Goal: Task Accomplishment & Management: Use online tool/utility

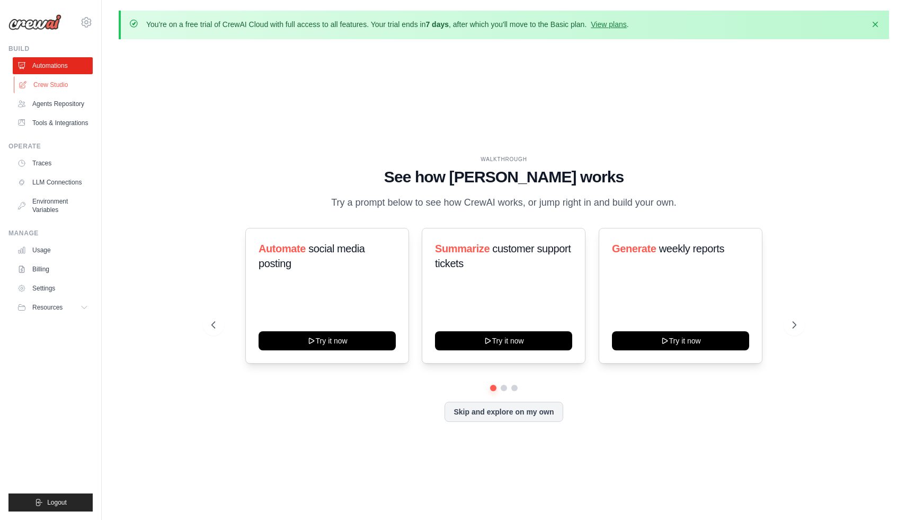
click at [60, 86] on link "Crew Studio" at bounding box center [54, 84] width 80 height 17
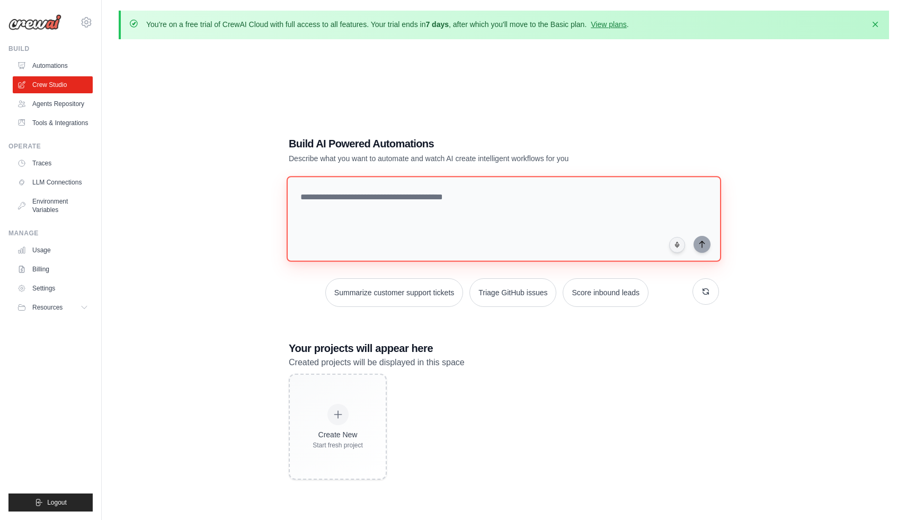
click at [345, 203] on textarea at bounding box center [504, 219] width 435 height 86
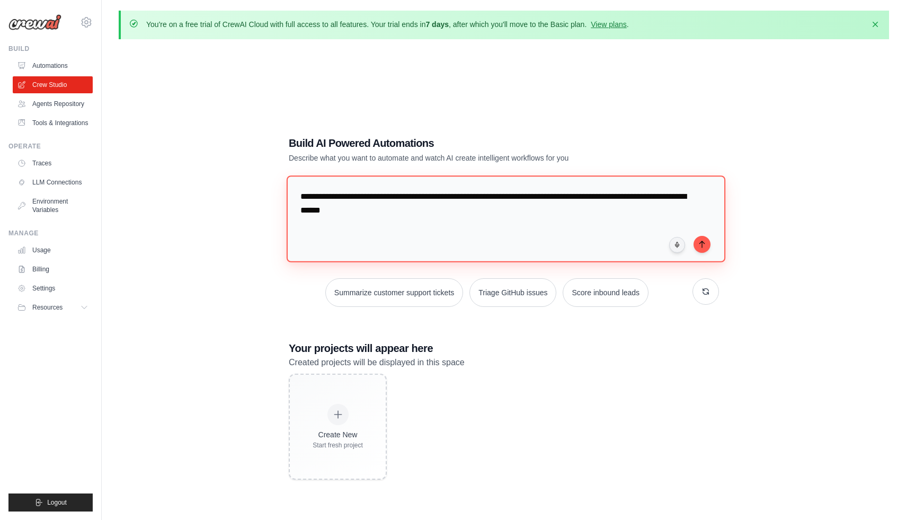
click at [575, 196] on textarea "**********" at bounding box center [506, 218] width 439 height 86
click at [511, 214] on textarea "**********" at bounding box center [506, 218] width 439 height 86
drag, startPoint x: 425, startPoint y: 214, endPoint x: 563, endPoint y: 210, distance: 137.3
click at [563, 210] on textarea "**********" at bounding box center [506, 218] width 439 height 86
click at [661, 210] on textarea "**********" at bounding box center [506, 218] width 439 height 86
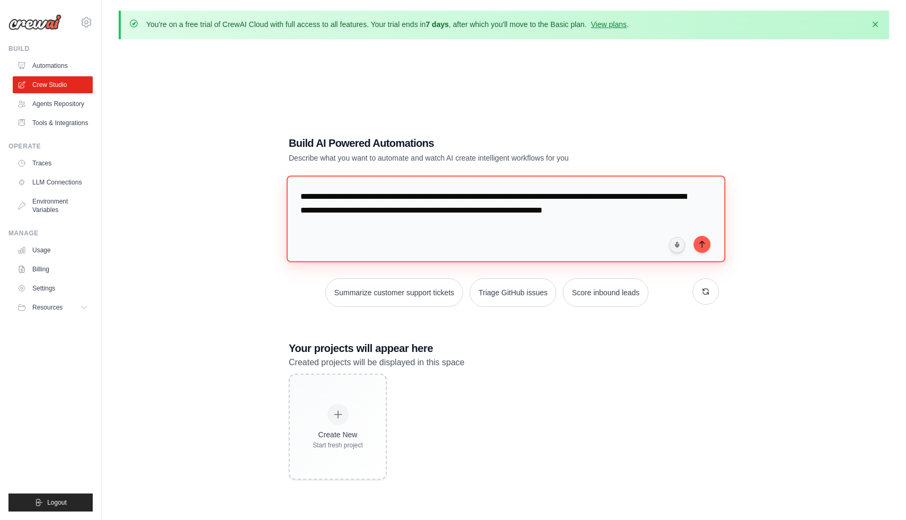
drag, startPoint x: 678, startPoint y: 209, endPoint x: 425, endPoint y: 215, distance: 252.8
click at [425, 215] on textarea "**********" at bounding box center [506, 218] width 439 height 86
type textarea "**********"
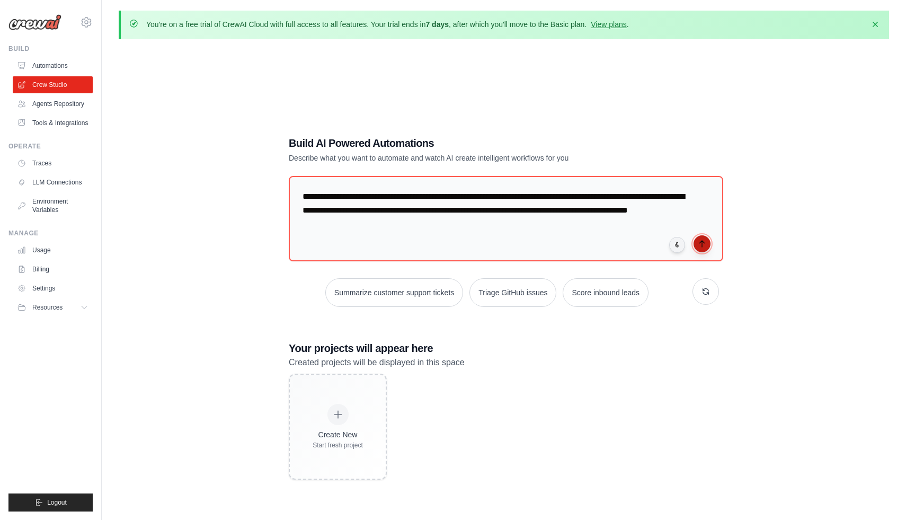
click at [699, 246] on icon "submit" at bounding box center [702, 244] width 8 height 8
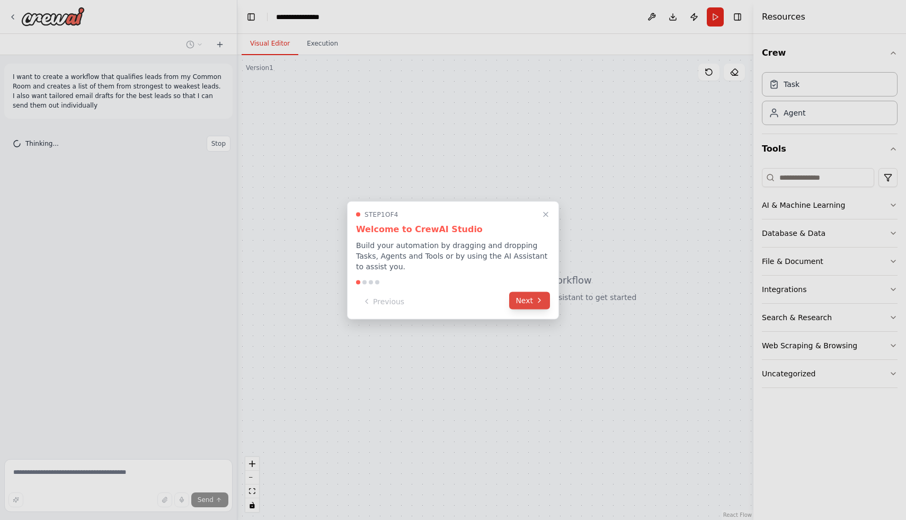
click at [515, 300] on button "Next" at bounding box center [529, 299] width 41 height 17
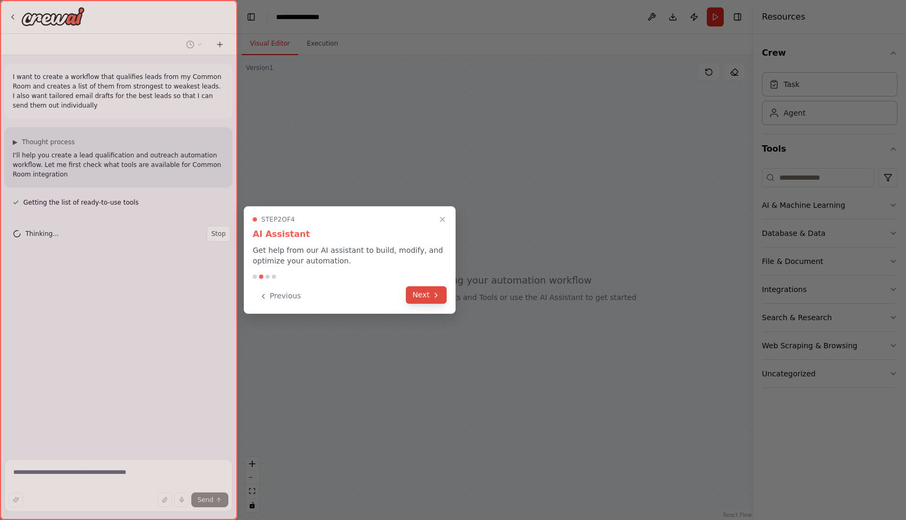
click at [439, 289] on button "Next" at bounding box center [426, 294] width 41 height 17
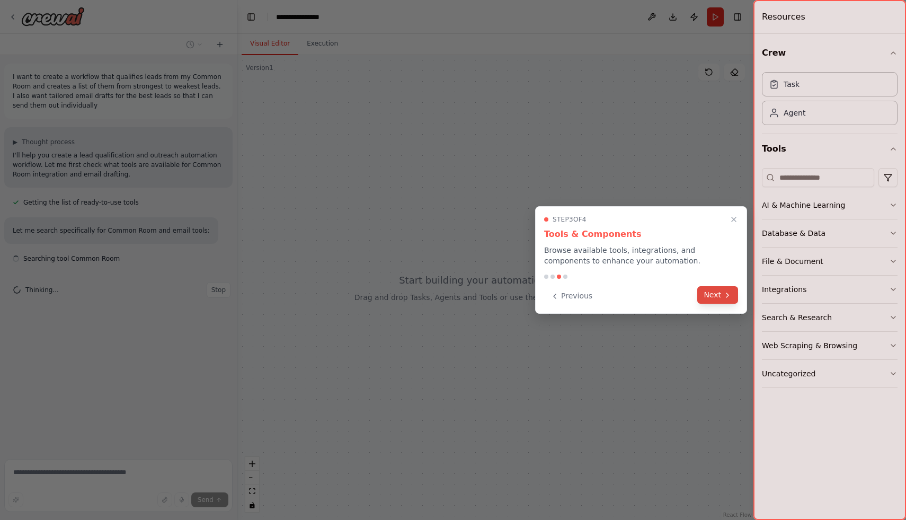
click at [723, 294] on icon at bounding box center [727, 295] width 8 height 8
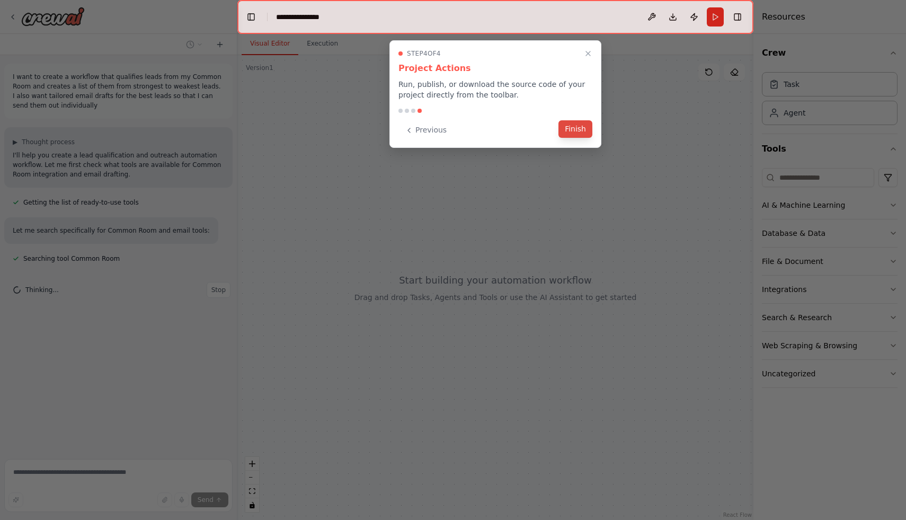
click at [573, 137] on button "Finish" at bounding box center [576, 128] width 34 height 17
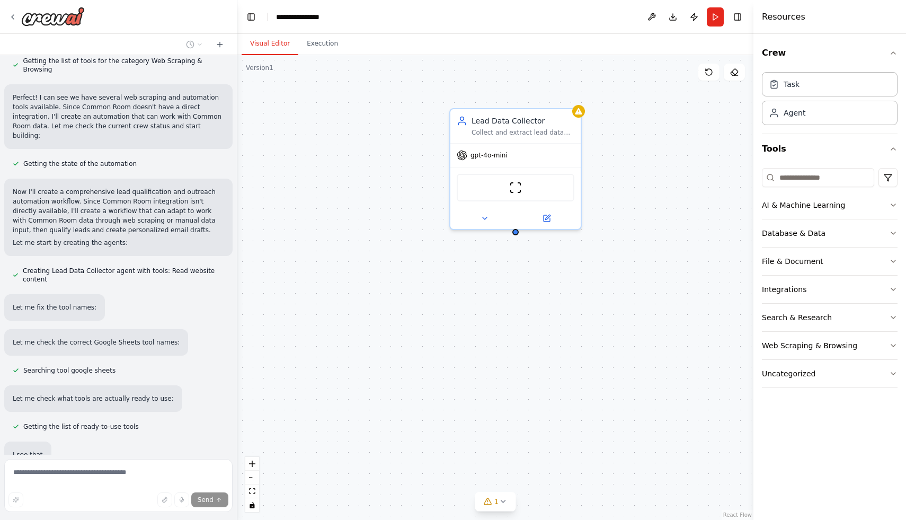
scroll to position [549, 0]
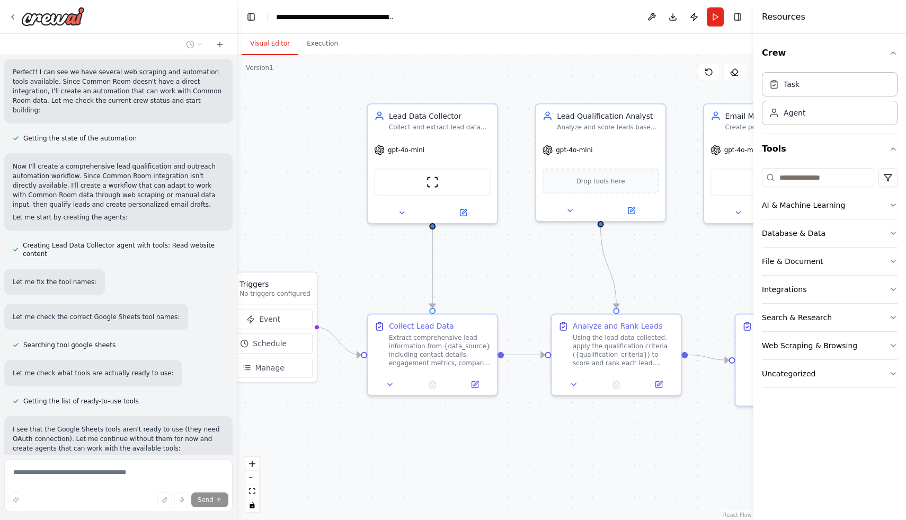
drag, startPoint x: 572, startPoint y: 285, endPoint x: 488, endPoint y: 278, distance: 84.0
click at [488, 278] on div ".deletable-edge-delete-btn { width: 20px; height: 20px; border: 0px solid #ffff…" at bounding box center [495, 287] width 516 height 465
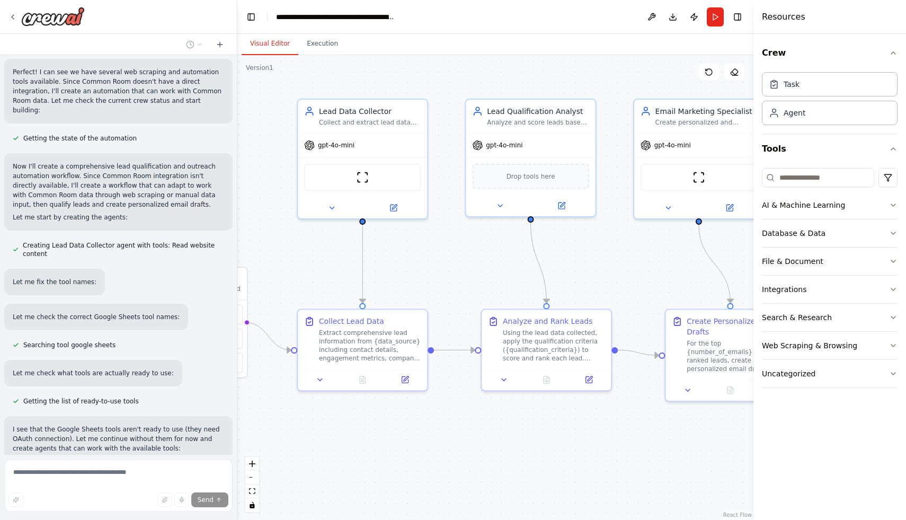
drag, startPoint x: 578, startPoint y: 277, endPoint x: 508, endPoint y: 271, distance: 70.7
click at [508, 271] on div ".deletable-edge-delete-btn { width: 20px; height: 20px; border: 0px solid #ffff…" at bounding box center [495, 287] width 516 height 465
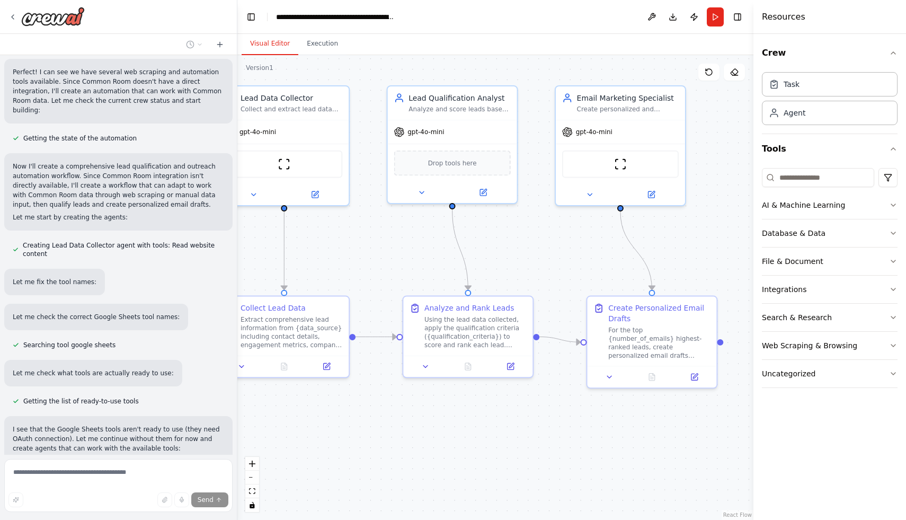
drag, startPoint x: 508, startPoint y: 271, endPoint x: 429, endPoint y: 260, distance: 79.8
click at [429, 260] on div ".deletable-edge-delete-btn { width: 20px; height: 20px; border: 0px solid #ffff…" at bounding box center [495, 287] width 516 height 465
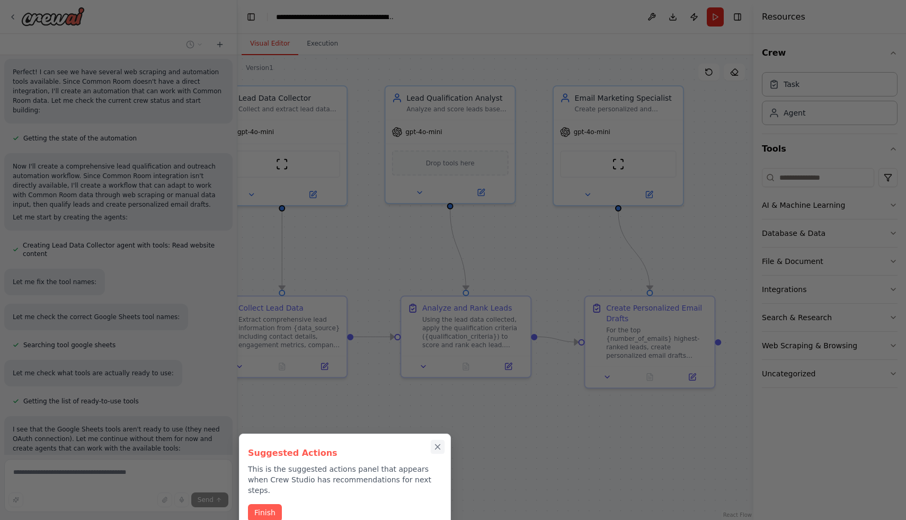
click at [440, 450] on icon "Close walkthrough" at bounding box center [438, 447] width 10 height 10
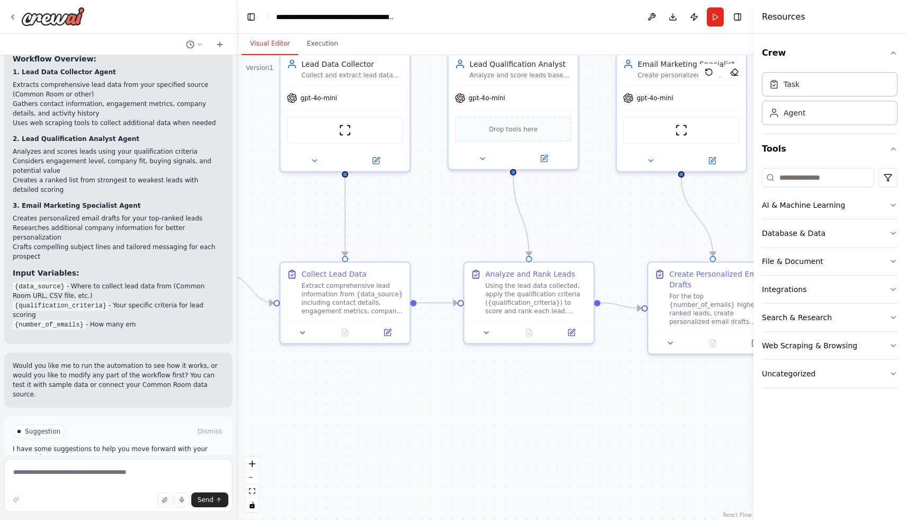
drag, startPoint x: 555, startPoint y: 244, endPoint x: 657, endPoint y: 211, distance: 106.4
click at [657, 211] on div ".deletable-edge-delete-btn { width: 20px; height: 20px; border: 0px solid #ffff…" at bounding box center [495, 287] width 516 height 465
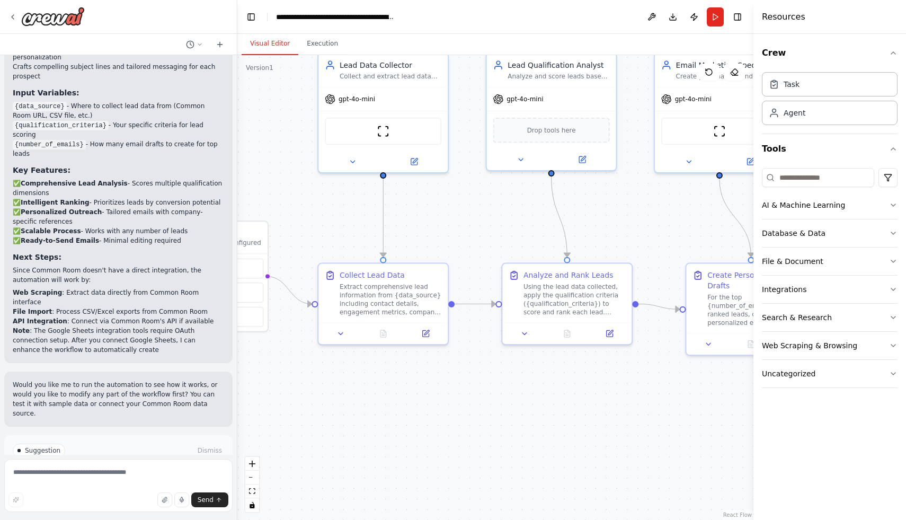
scroll to position [1447, 0]
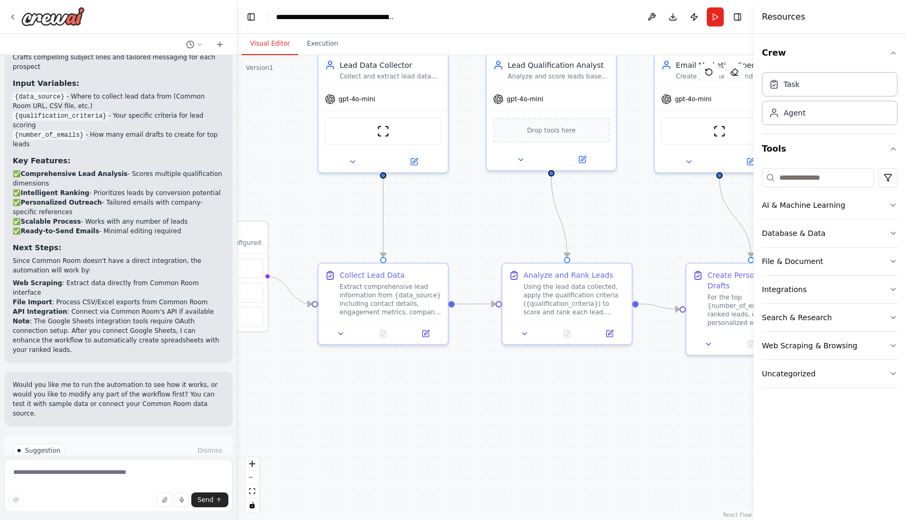
click at [103, 457] on form "Send" at bounding box center [118, 487] width 237 height 65
click at [103, 473] on textarea at bounding box center [118, 485] width 228 height 53
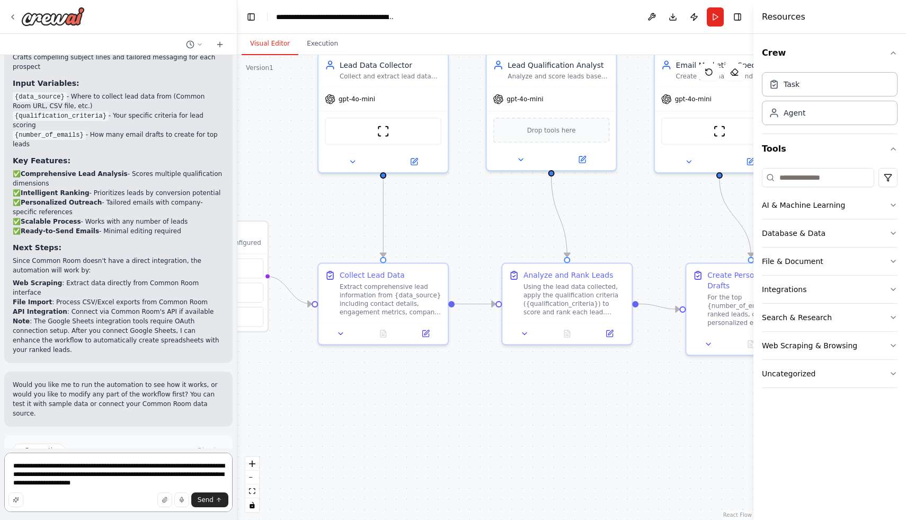
click at [202, 480] on textarea "**********" at bounding box center [118, 482] width 228 height 59
click at [202, 476] on textarea "**********" at bounding box center [118, 482] width 228 height 59
type textarea "**********"
click at [211, 495] on button "Send" at bounding box center [209, 499] width 37 height 15
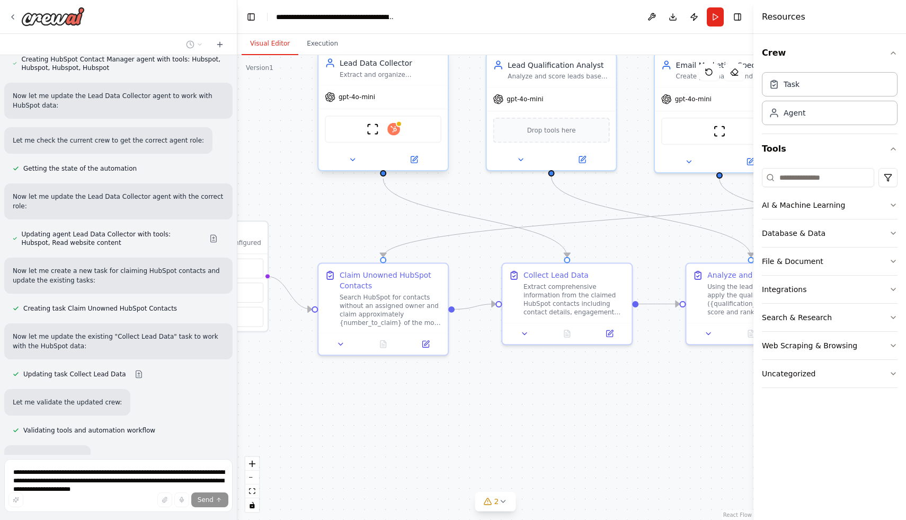
scroll to position [2267, 0]
click at [392, 141] on div "ScrapeWebsiteTool Hubspot" at bounding box center [383, 130] width 117 height 28
click at [412, 129] on div "ScrapeWebsiteTool Hubspot" at bounding box center [383, 130] width 117 height 28
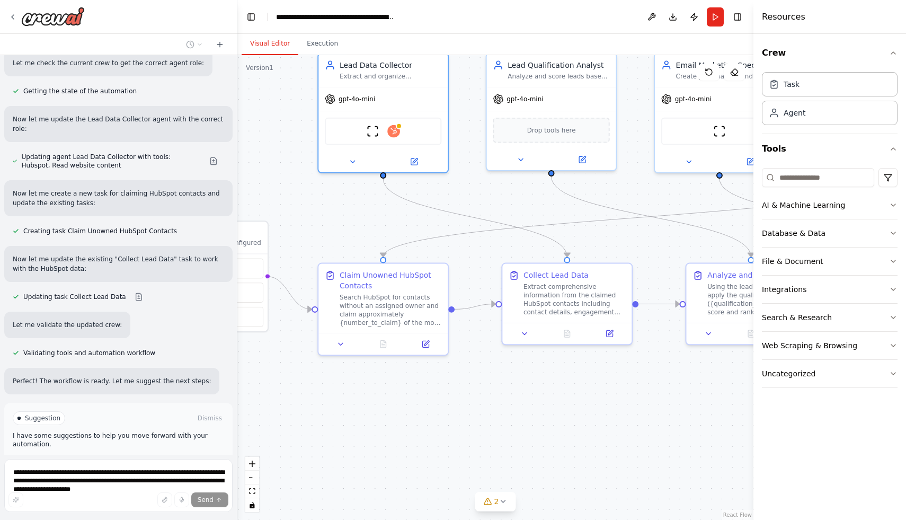
scroll to position [2353, 0]
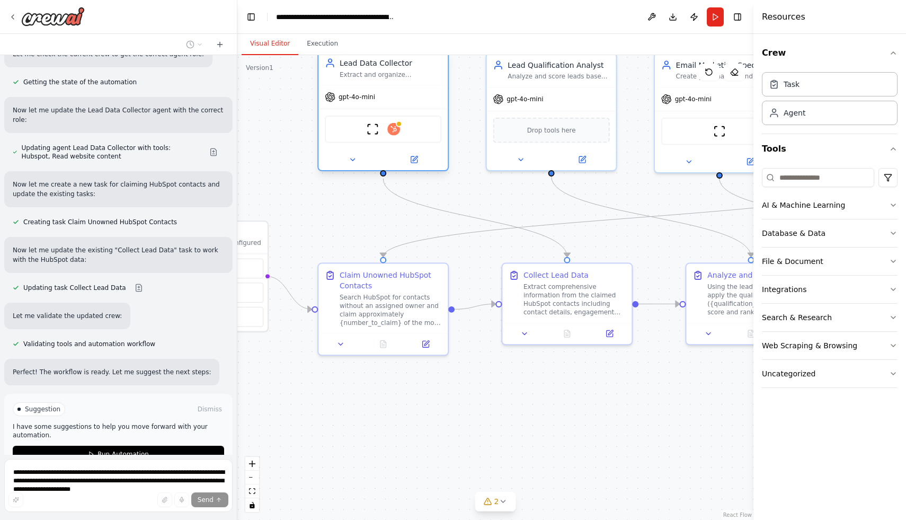
click at [354, 166] on div at bounding box center [382, 159] width 129 height 21
click at [364, 159] on button at bounding box center [352, 159] width 59 height 13
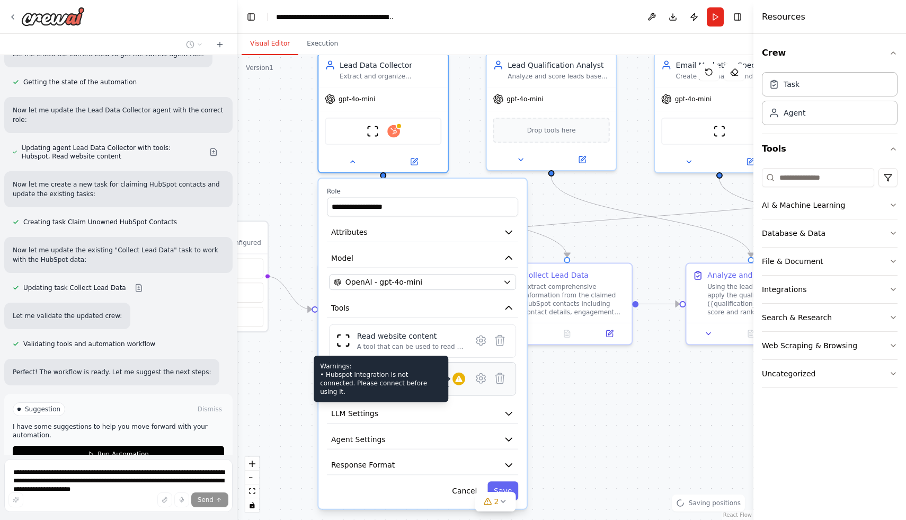
click at [462, 383] on icon at bounding box center [459, 379] width 8 height 8
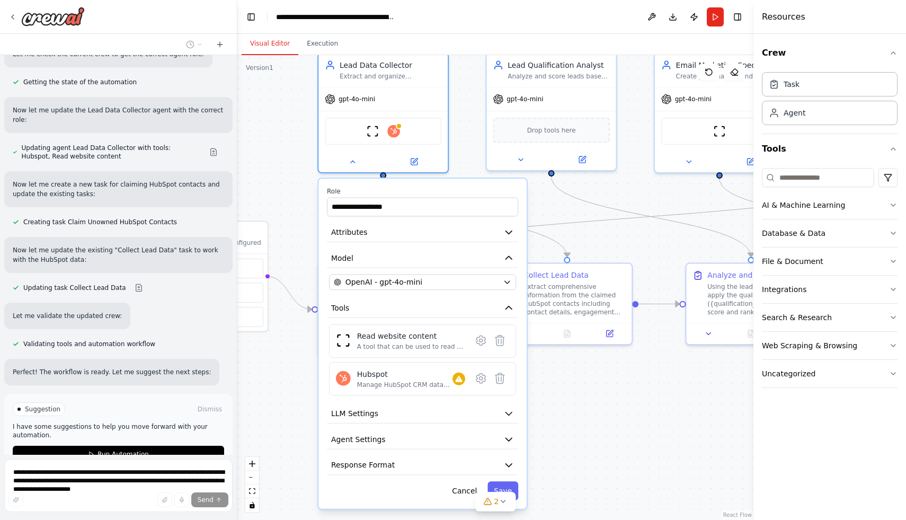
click at [604, 416] on div ".deletable-edge-delete-btn { width: 20px; height: 20px; border: 0px solid #ffff…" at bounding box center [495, 287] width 516 height 465
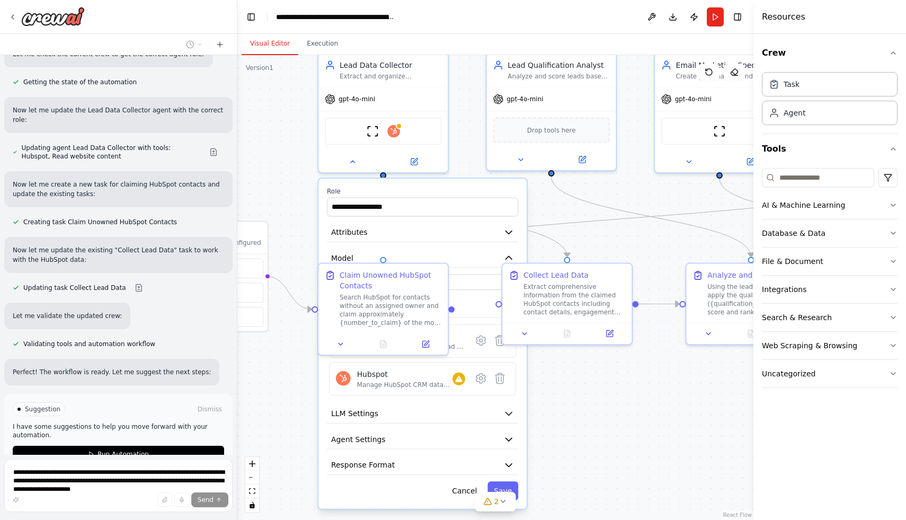
click at [575, 209] on div ".deletable-edge-delete-btn { width: 20px; height: 20px; border: 0px solid #ffff…" at bounding box center [495, 287] width 516 height 465
click at [617, 399] on div ".deletable-edge-delete-btn { width: 20px; height: 20px; border: 0px solid #ffff…" at bounding box center [495, 287] width 516 height 465
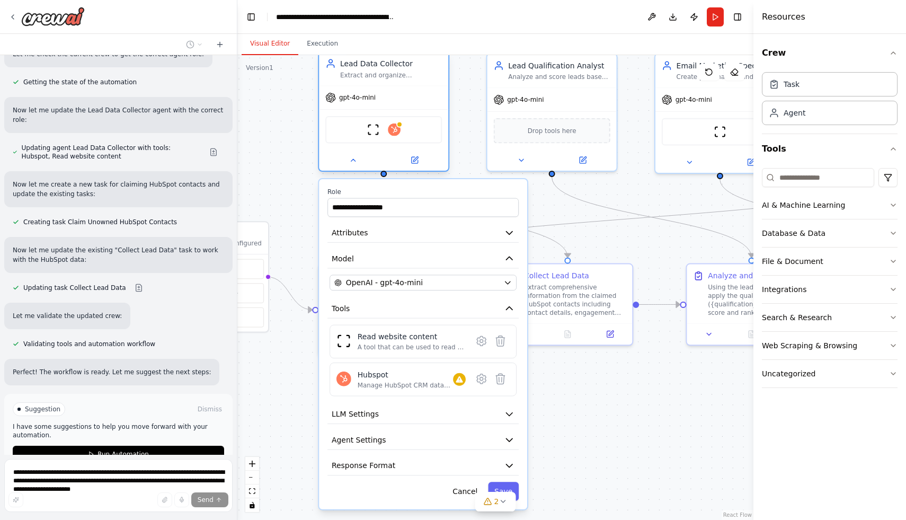
click at [342, 168] on div at bounding box center [383, 159] width 129 height 21
click at [351, 165] on button at bounding box center [352, 160] width 59 height 13
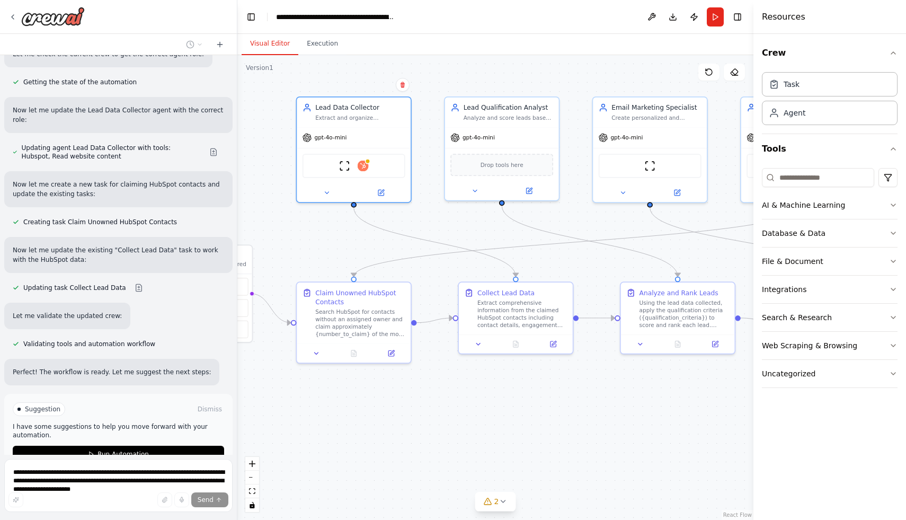
drag, startPoint x: 391, startPoint y: 217, endPoint x: 364, endPoint y: 252, distance: 44.2
click at [364, 252] on div ".deletable-edge-delete-btn { width: 20px; height: 20px; border: 0px solid #ffff…" at bounding box center [495, 287] width 516 height 465
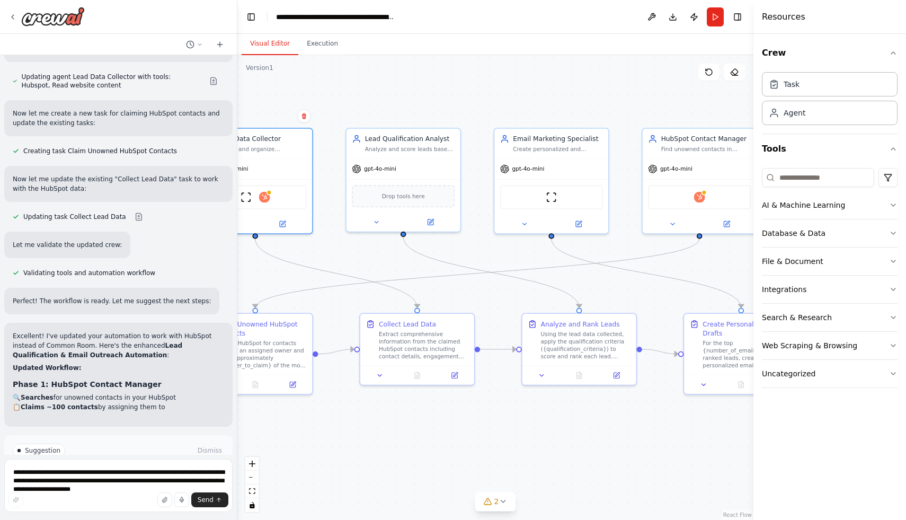
drag, startPoint x: 575, startPoint y: 238, endPoint x: 439, endPoint y: 290, distance: 145.6
click at [439, 290] on div ".deletable-edge-delete-btn { width: 20px; height: 20px; border: 0px solid #ffff…" at bounding box center [495, 287] width 516 height 465
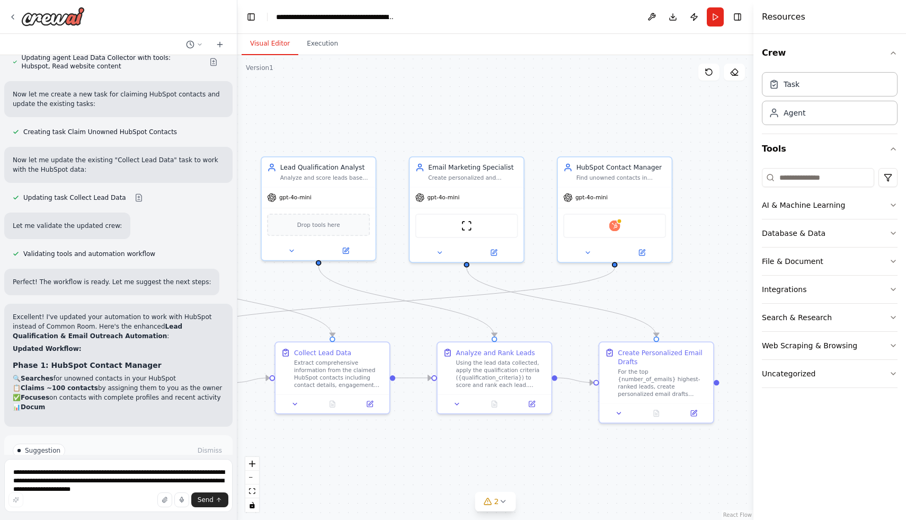
drag, startPoint x: 566, startPoint y: 271, endPoint x: 500, endPoint y: 274, distance: 66.3
click at [500, 274] on div ".deletable-edge-delete-btn { width: 20px; height: 20px; border: 0px solid #ffff…" at bounding box center [495, 287] width 516 height 465
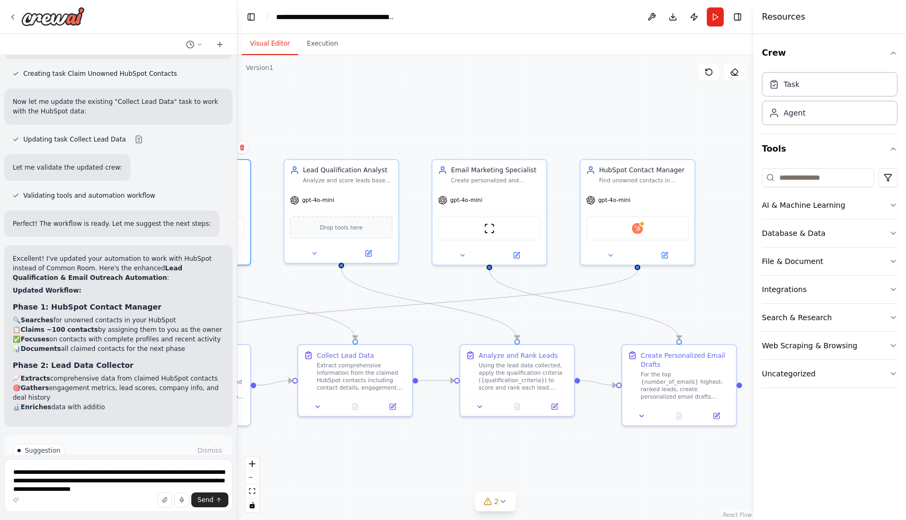
drag, startPoint x: 499, startPoint y: 317, endPoint x: 678, endPoint y: 340, distance: 180.0
click at [678, 340] on div ".deletable-edge-delete-btn { width: 20px; height: 20px; border: 0px solid #ffff…" at bounding box center [495, 287] width 516 height 465
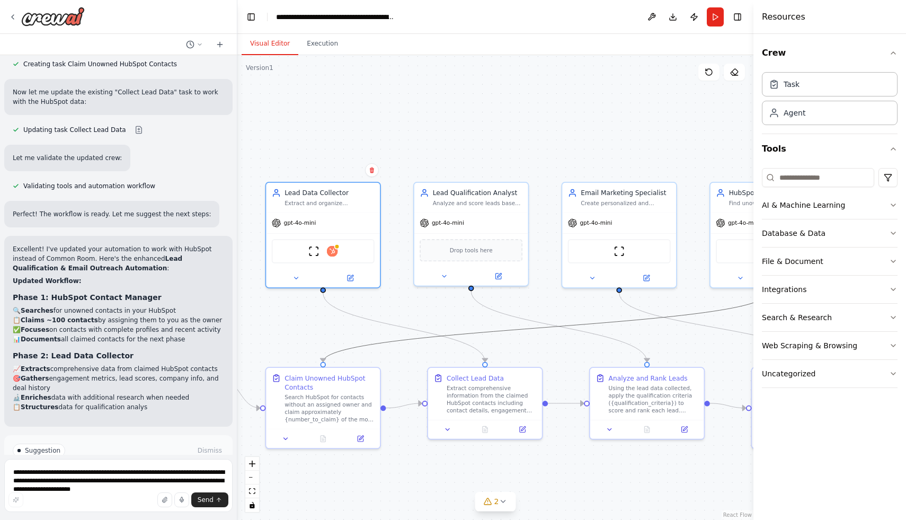
drag, startPoint x: 545, startPoint y: 331, endPoint x: 660, endPoint y: 334, distance: 115.6
click at [660, 334] on div ".deletable-edge-delete-btn { width: 20px; height: 20px; border: 0px solid #ffff…" at bounding box center [495, 287] width 516 height 465
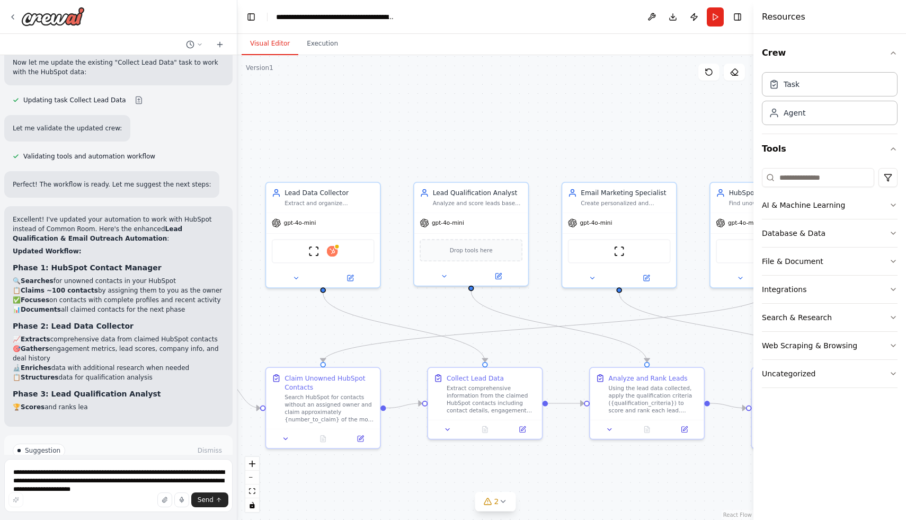
click at [565, 297] on div ".deletable-edge-delete-btn { width: 20px; height: 20px; border: 0px solid #ffff…" at bounding box center [495, 287] width 516 height 465
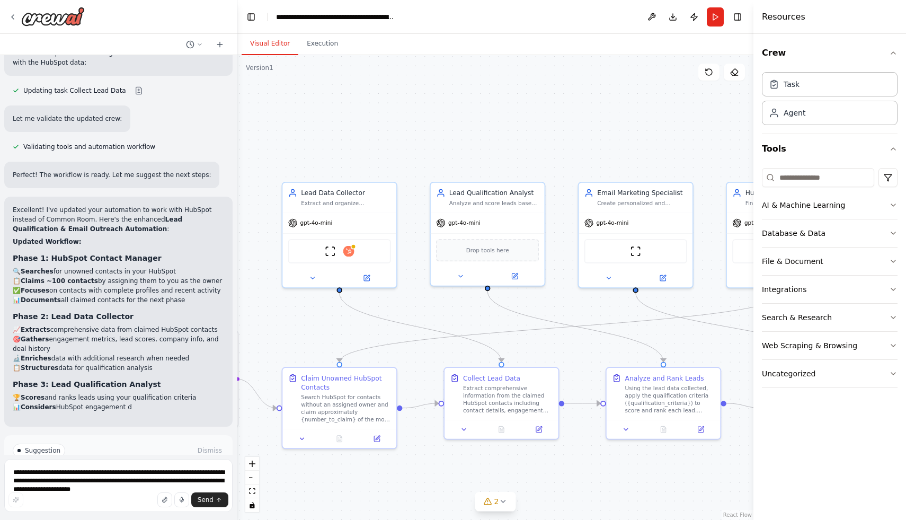
drag, startPoint x: 525, startPoint y: 306, endPoint x: 726, endPoint y: 341, distance: 204.4
click at [726, 341] on div ".deletable-edge-delete-btn { width: 20px; height: 20px; border: 0px solid #ffff…" at bounding box center [495, 287] width 516 height 465
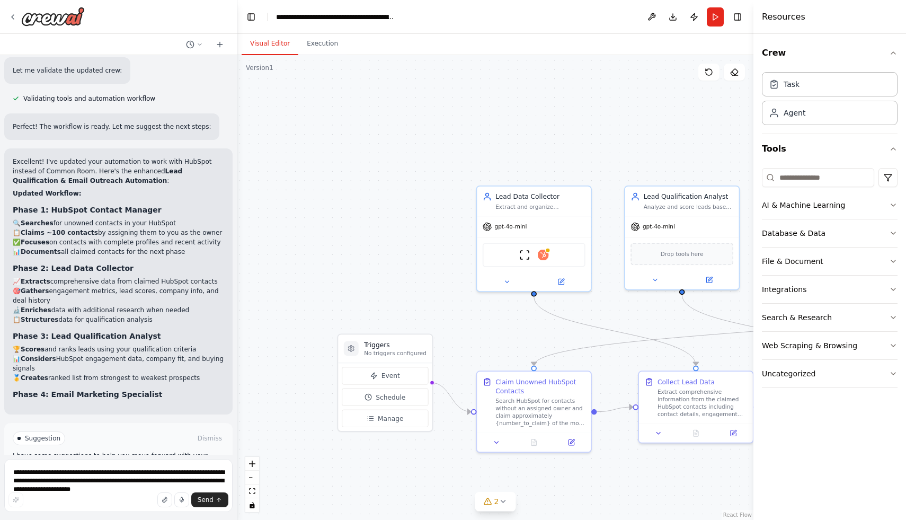
drag, startPoint x: 448, startPoint y: 374, endPoint x: 458, endPoint y: 342, distance: 33.9
click at [458, 342] on div ".deletable-edge-delete-btn { width: 20px; height: 20px; border: 0px solid #ffff…" at bounding box center [495, 287] width 516 height 465
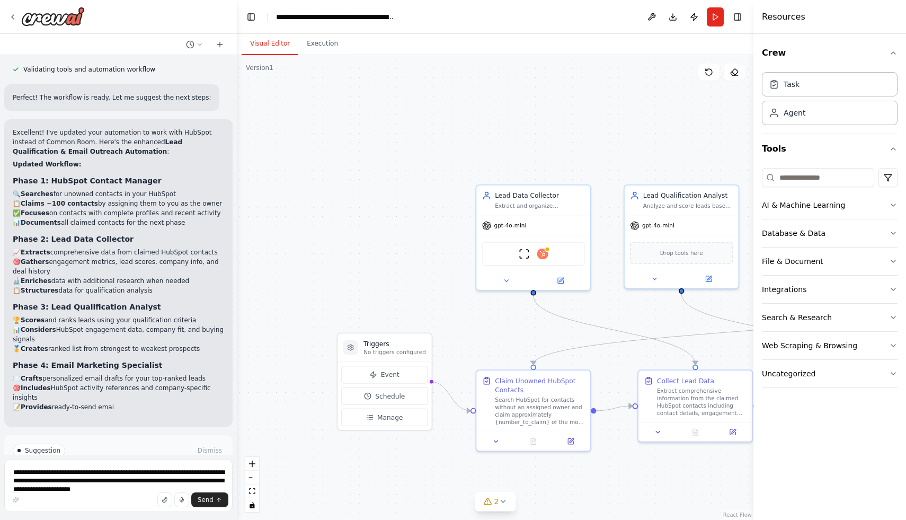
drag, startPoint x: 353, startPoint y: 222, endPoint x: 301, endPoint y: 189, distance: 61.4
click at [301, 189] on div ".deletable-edge-delete-btn { width: 20px; height: 20px; border: 0px solid #ffff…" at bounding box center [495, 287] width 516 height 465
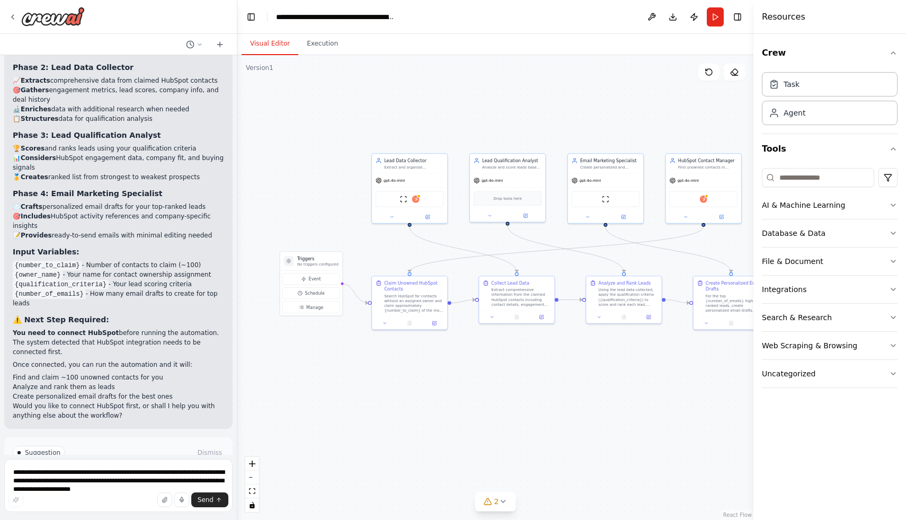
scroll to position [2802, 0]
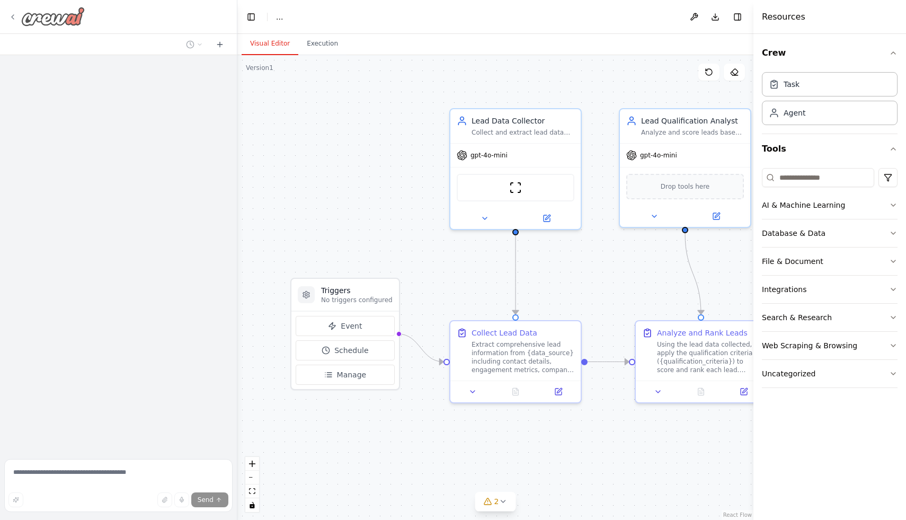
click at [52, 23] on img at bounding box center [53, 16] width 64 height 19
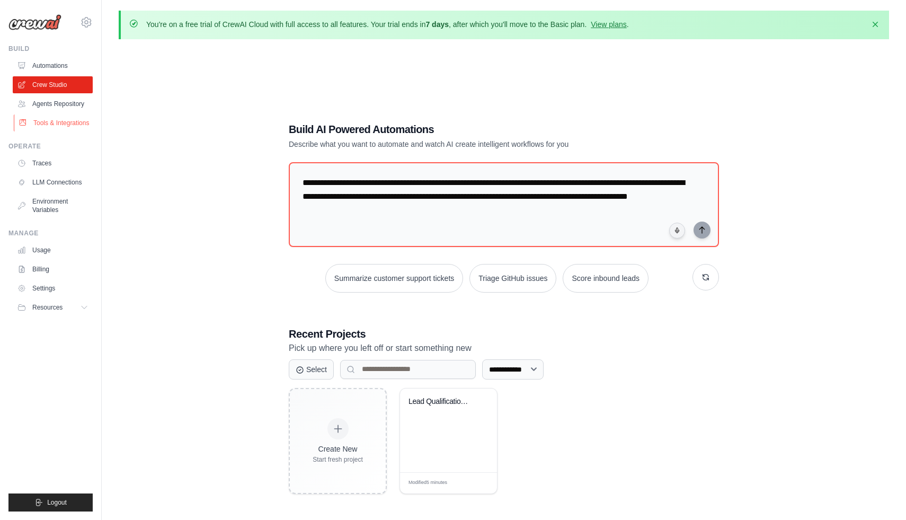
click at [69, 126] on link "Tools & Integrations" at bounding box center [54, 122] width 80 height 17
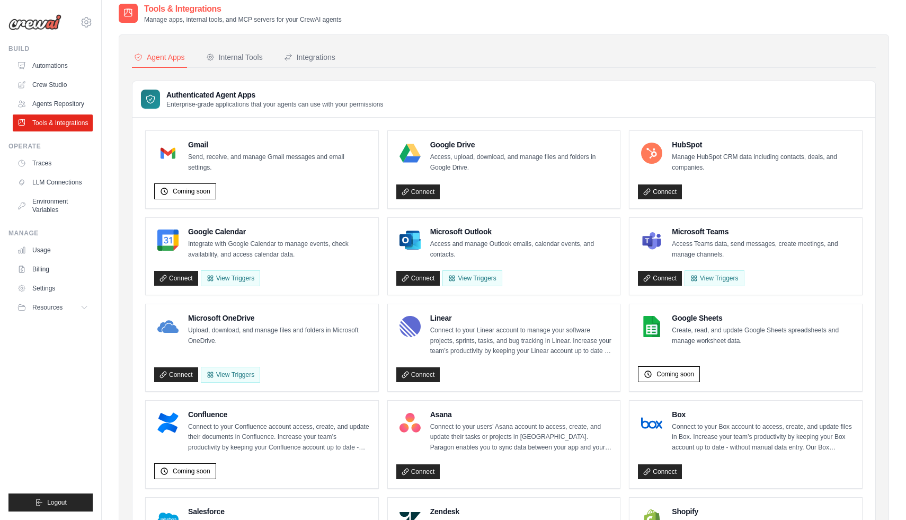
scroll to position [60, 0]
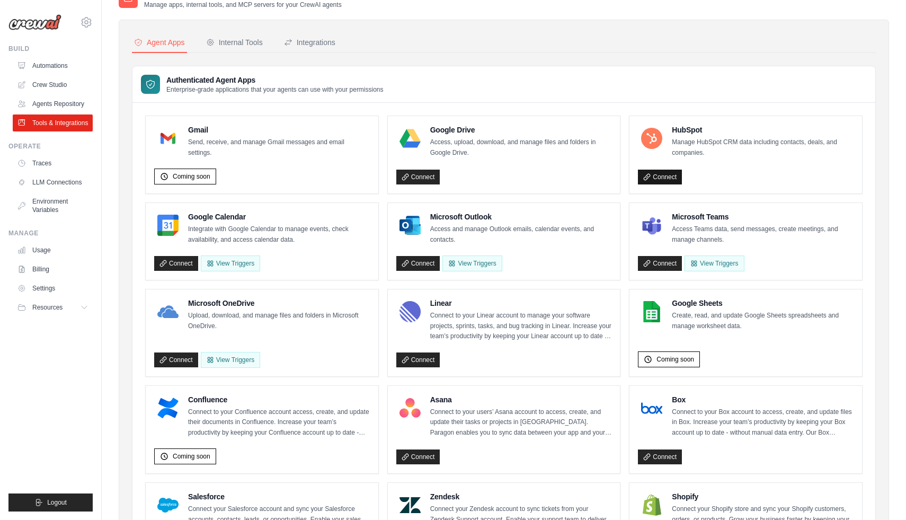
click at [666, 181] on link "Connect" at bounding box center [660, 177] width 44 height 15
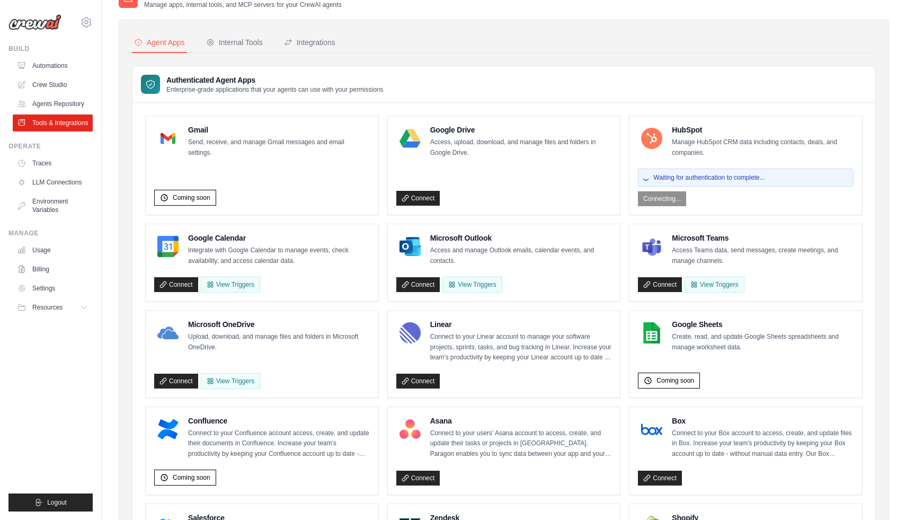
click at [670, 207] on div "HubSpot Manage HubSpot CRM data including contacts, deals, and companies. Waiti…" at bounding box center [746, 165] width 233 height 99
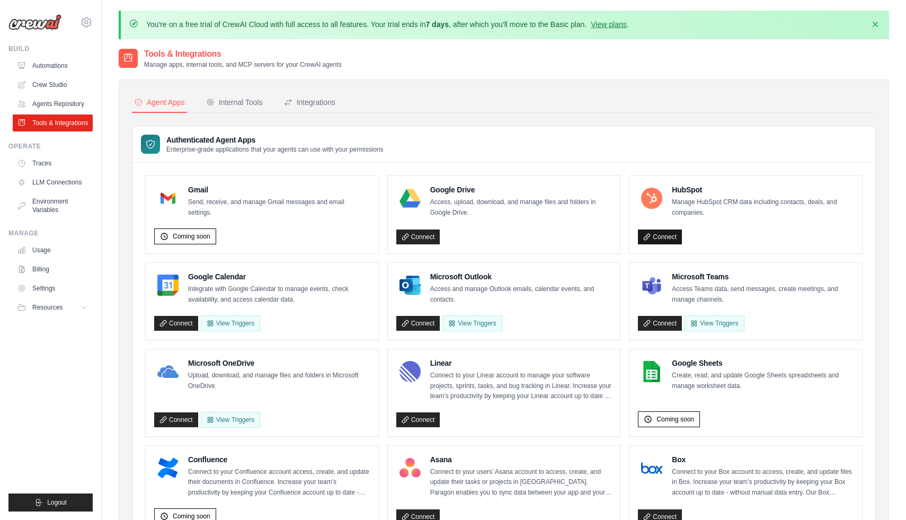
click at [656, 236] on link "Connect" at bounding box center [660, 236] width 44 height 15
